Goal: Find contact information: Find contact information

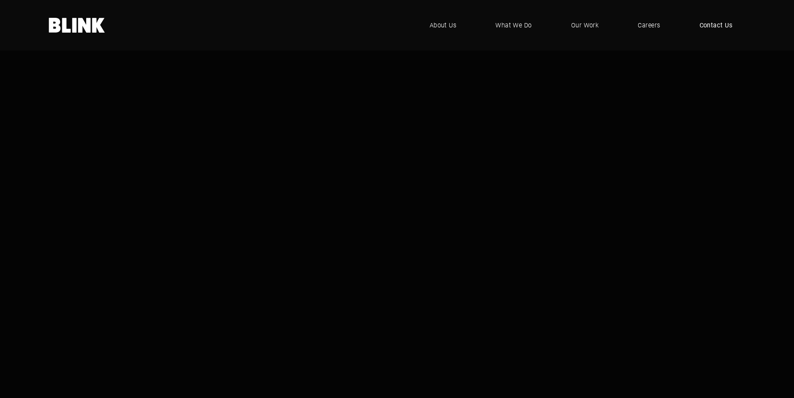
click at [720, 26] on span "Contact Us" at bounding box center [715, 25] width 33 height 10
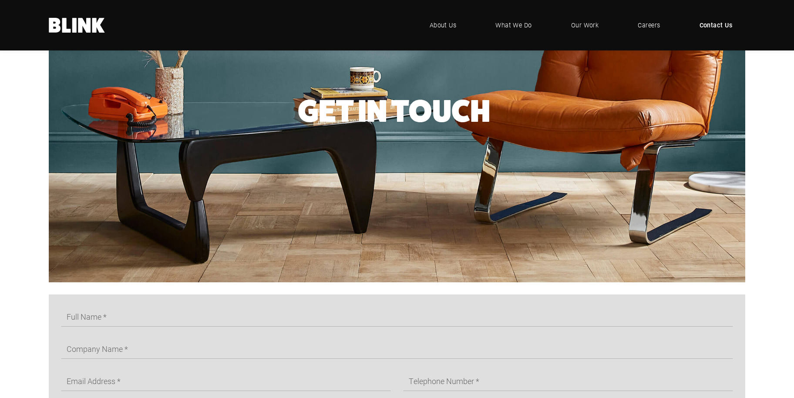
scroll to position [284, 0]
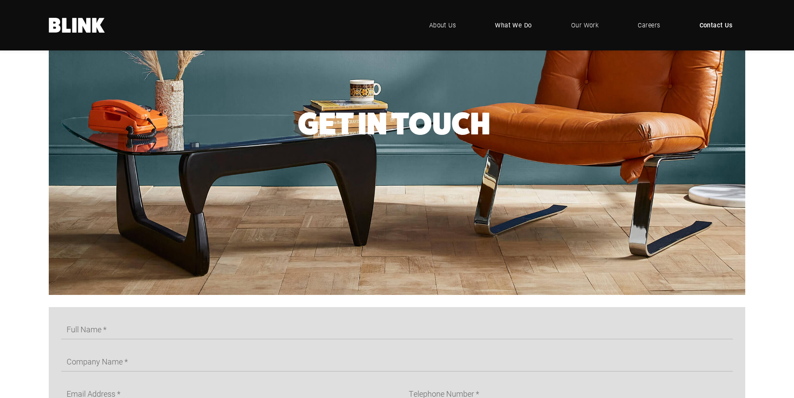
click at [512, 25] on span "What We Do" at bounding box center [513, 25] width 37 height 10
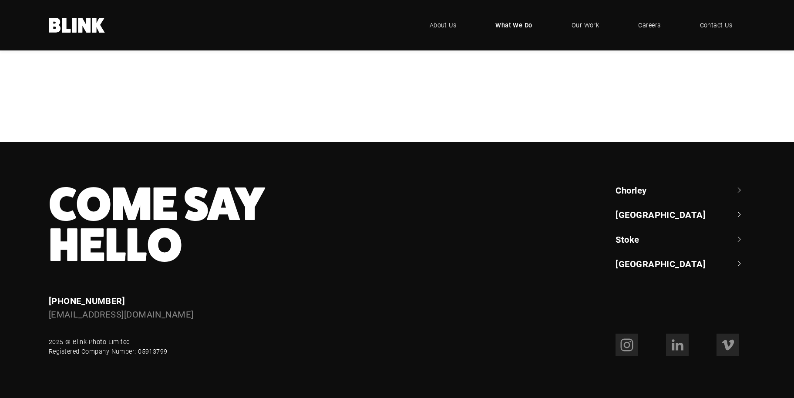
scroll to position [768, 0]
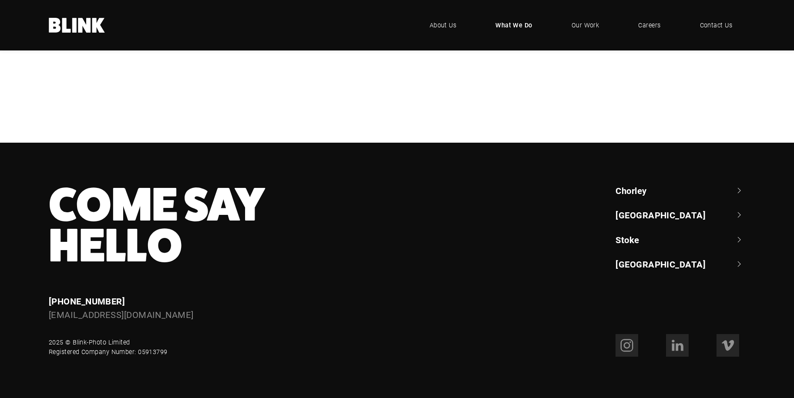
click at [0, 0] on div "China - Creative & Logistics" at bounding box center [0, 0] width 0 height 0
